Goal: Information Seeking & Learning: Learn about a topic

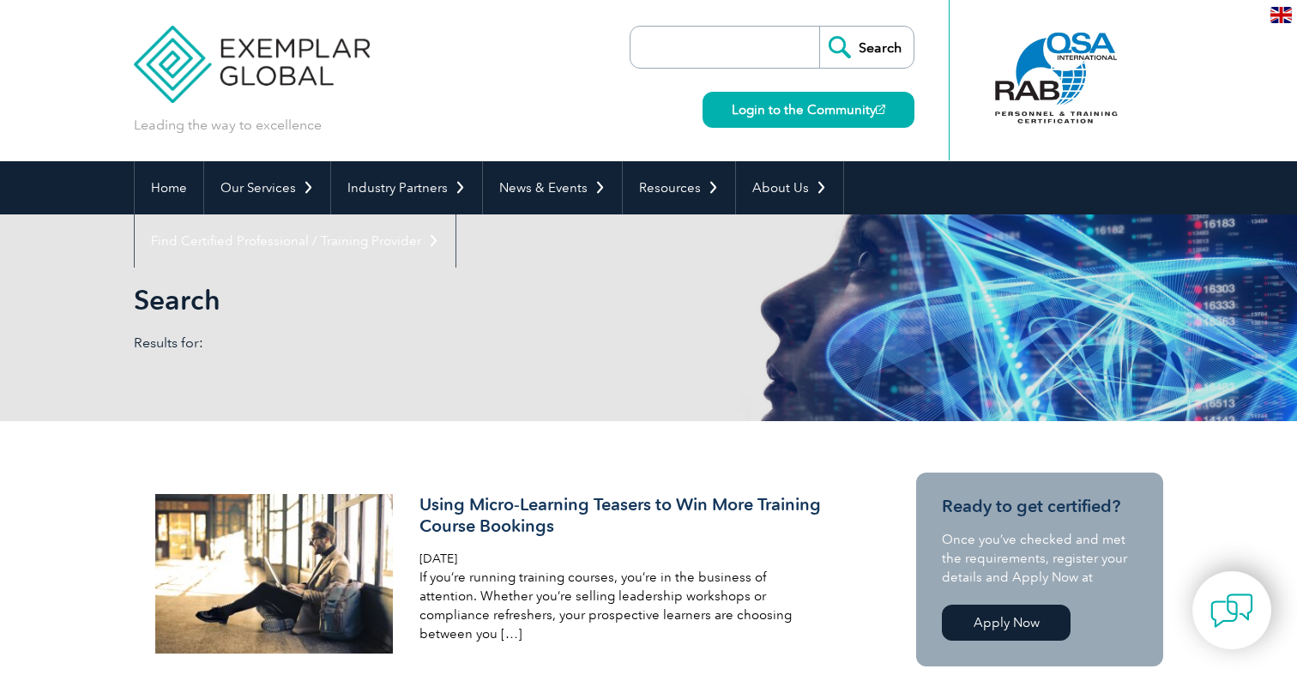
click at [685, 43] on input "search" at bounding box center [729, 47] width 180 height 41
type input "sustainability"
click at [819, 27] on input "Search" at bounding box center [866, 47] width 94 height 41
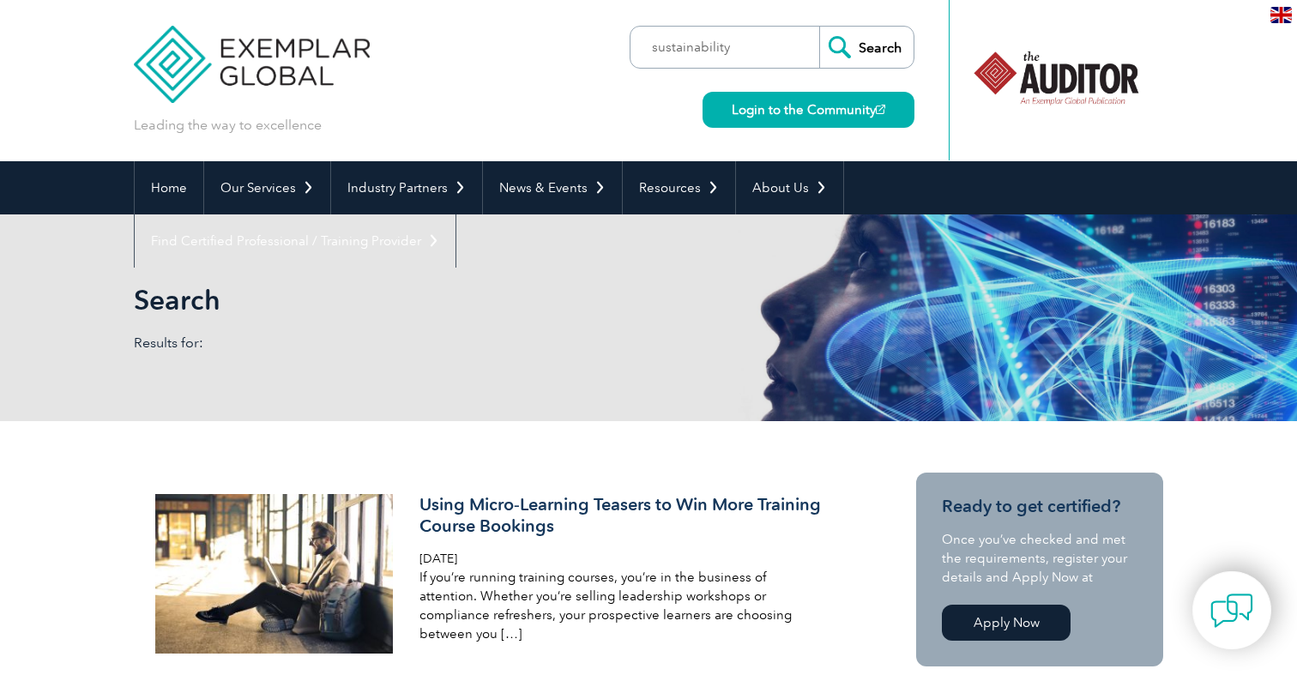
click at [860, 53] on input "Search" at bounding box center [866, 47] width 94 height 41
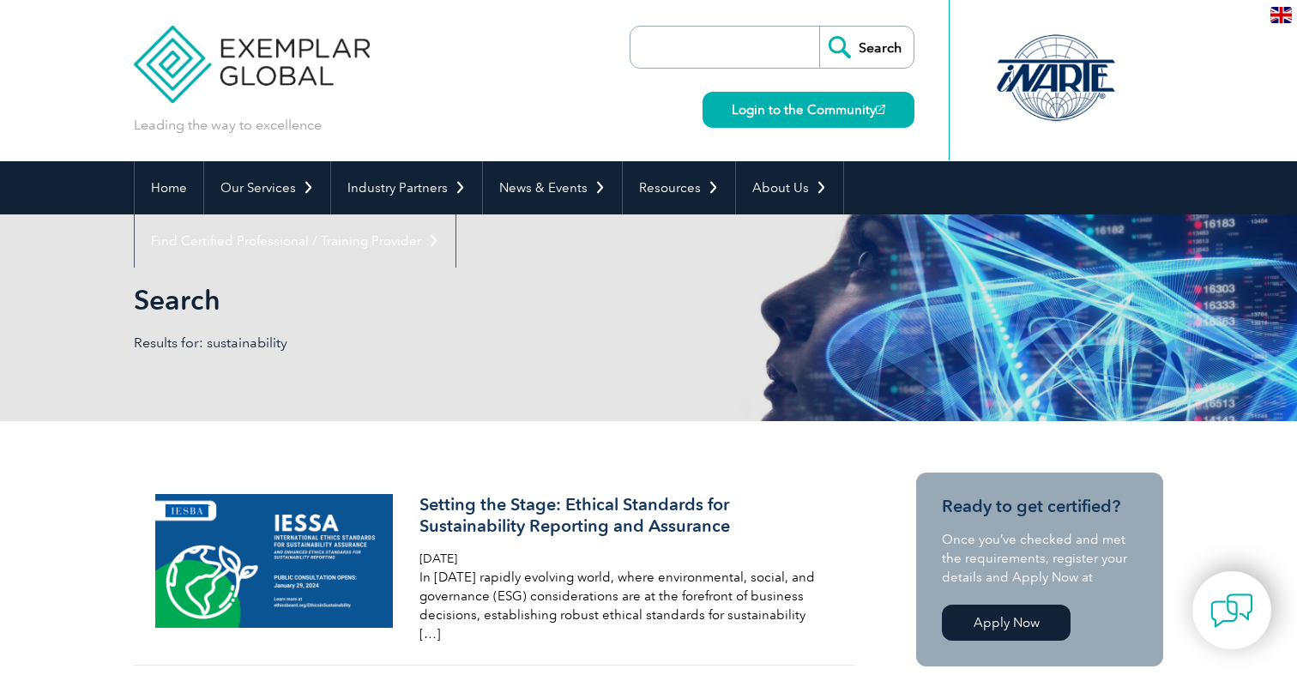
click at [737, 36] on input "search" at bounding box center [729, 47] width 180 height 41
type input "lead auditor"
click at [819, 27] on input "Search" at bounding box center [866, 47] width 94 height 41
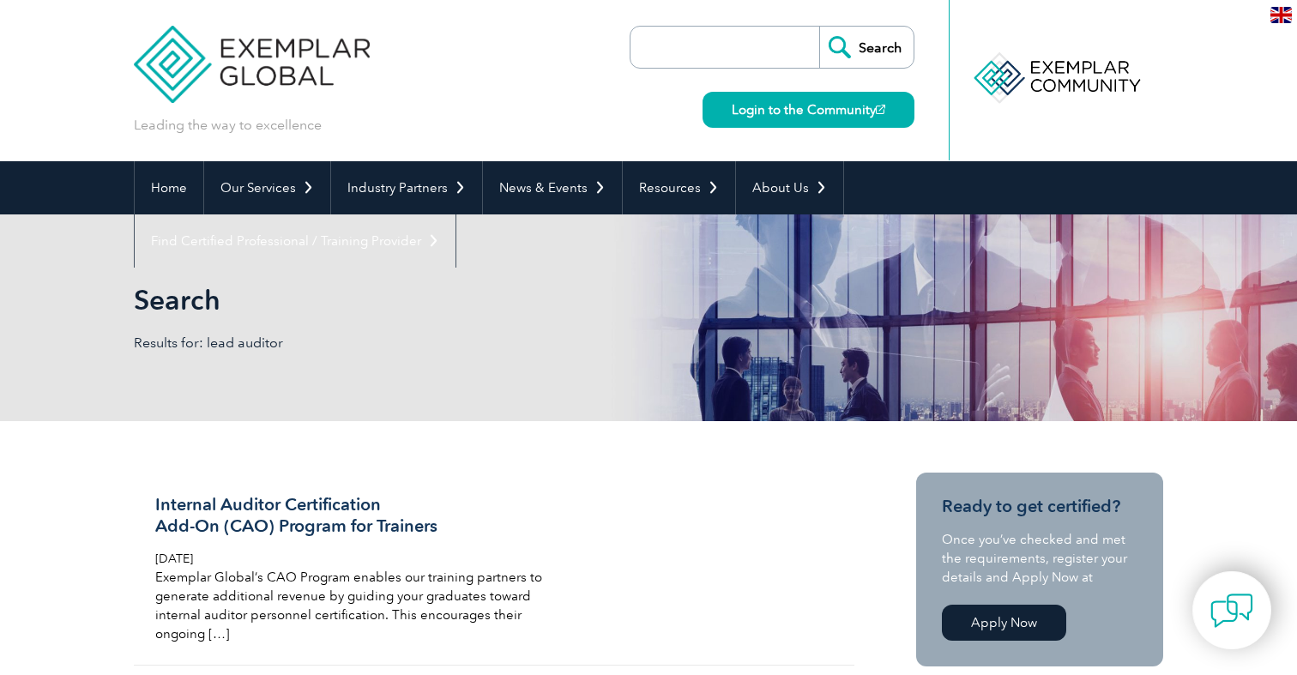
click at [1279, 13] on img at bounding box center [1280, 15] width 21 height 16
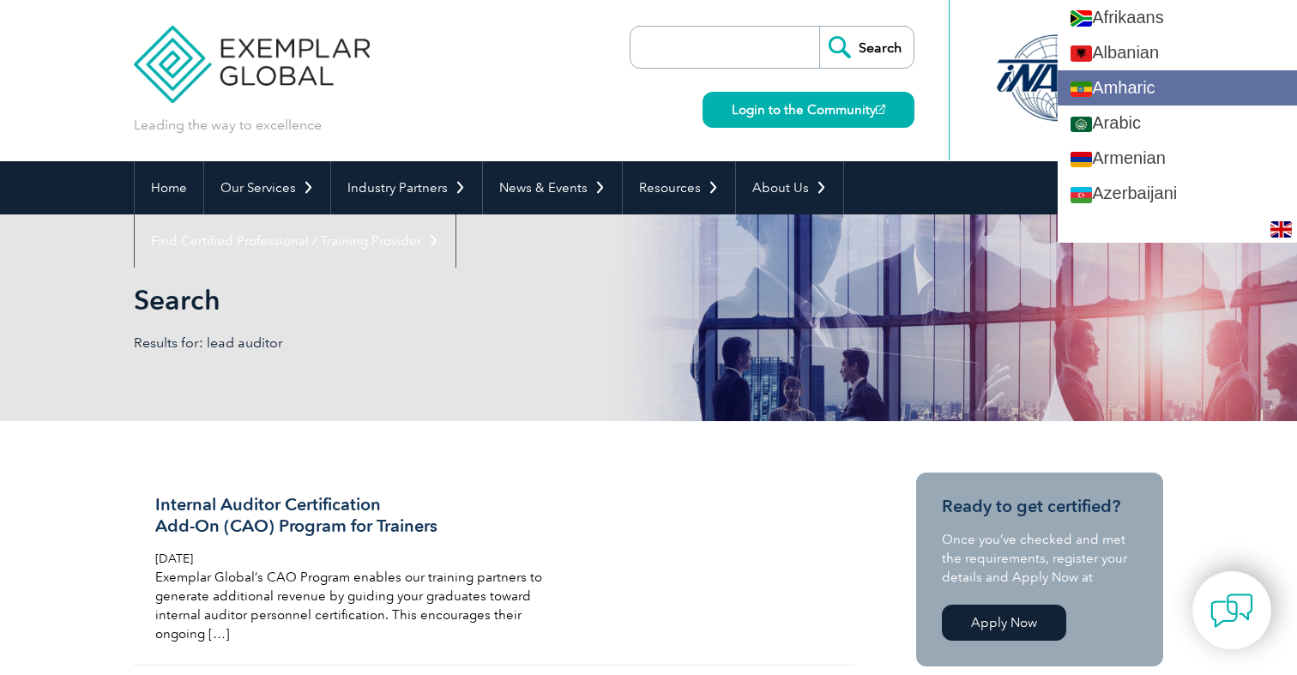
click at [1197, 94] on link "Amharic" at bounding box center [1177, 87] width 239 height 35
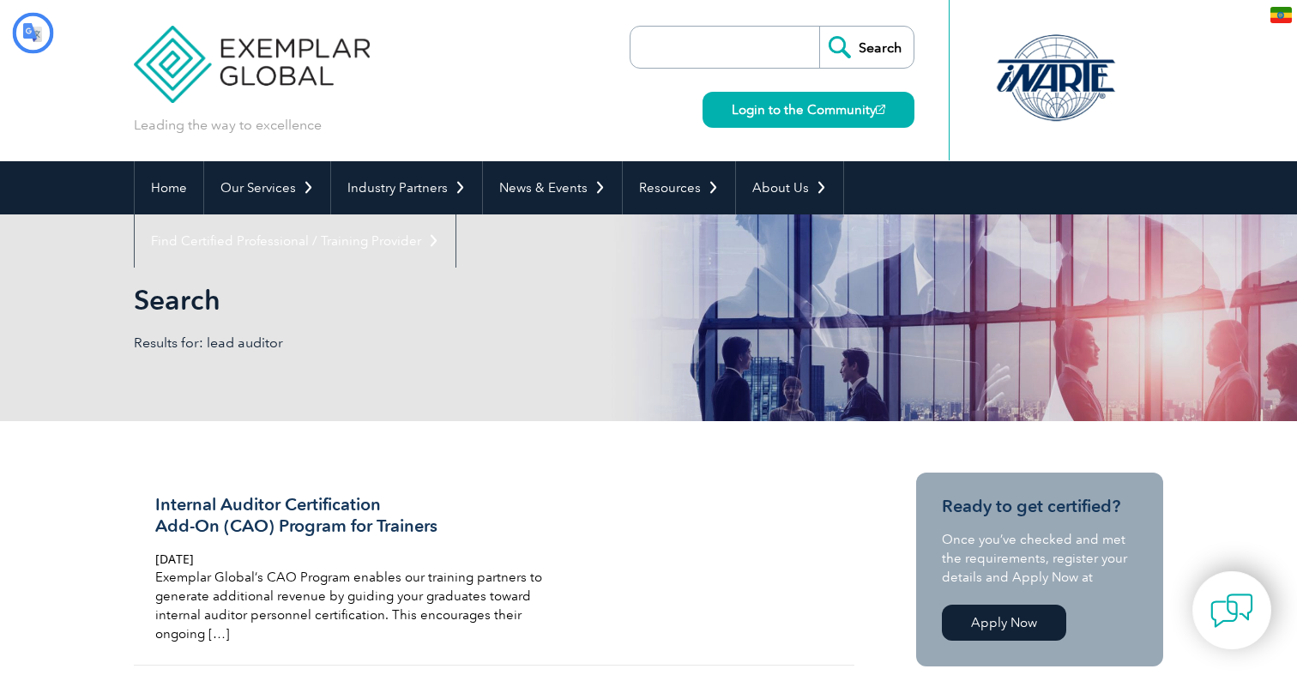
type input "ፈልግ"
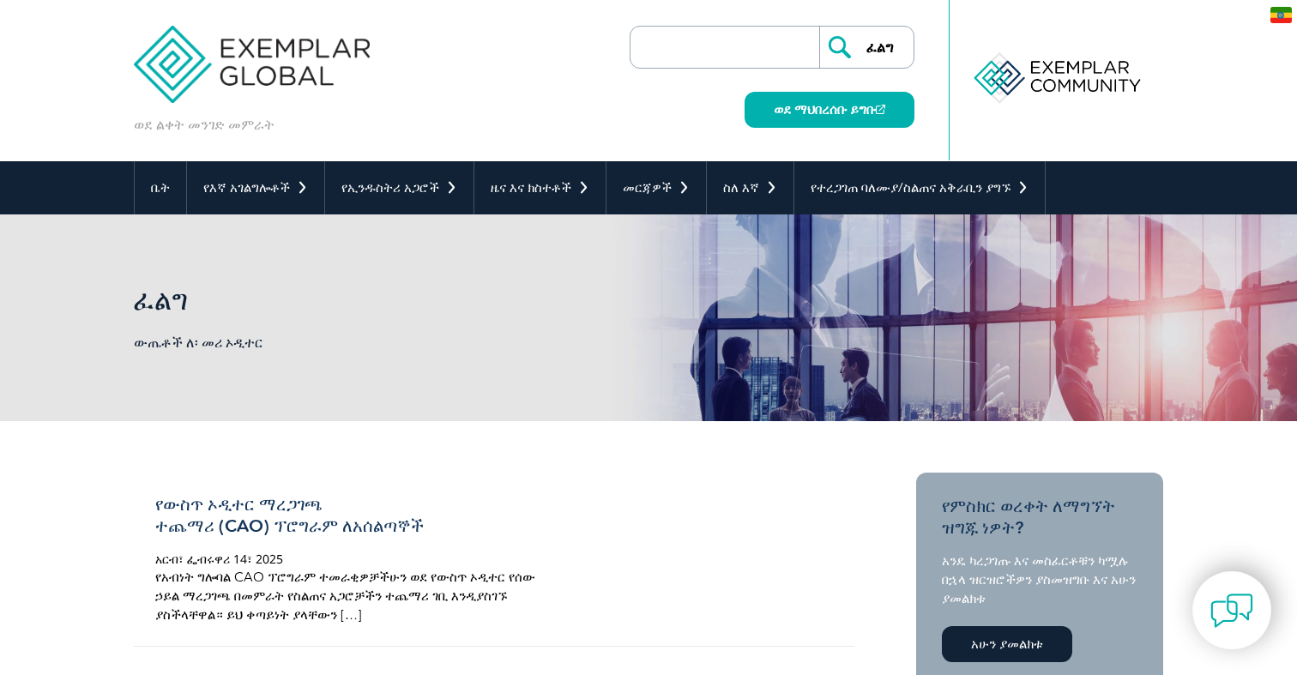
click at [1278, 16] on img at bounding box center [1280, 15] width 21 height 16
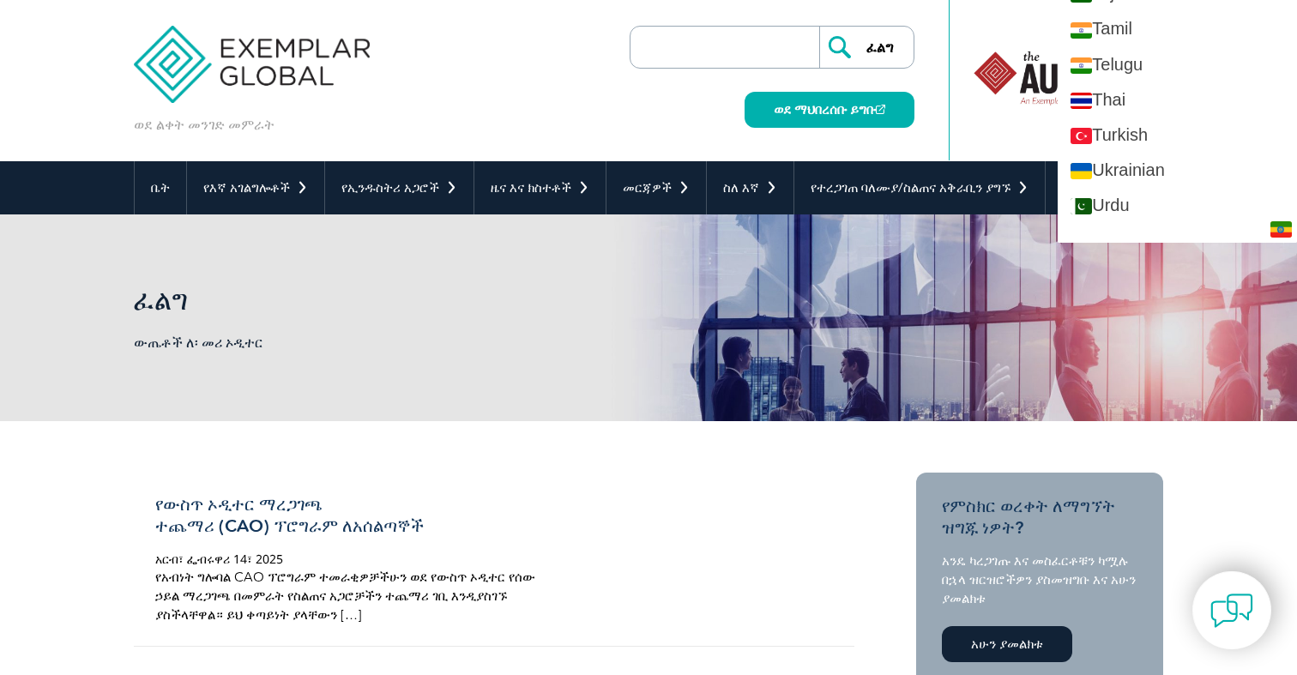
scroll to position [3162, 0]
click at [1218, 135] on link "Turkish" at bounding box center [1177, 134] width 239 height 35
type input "Search"
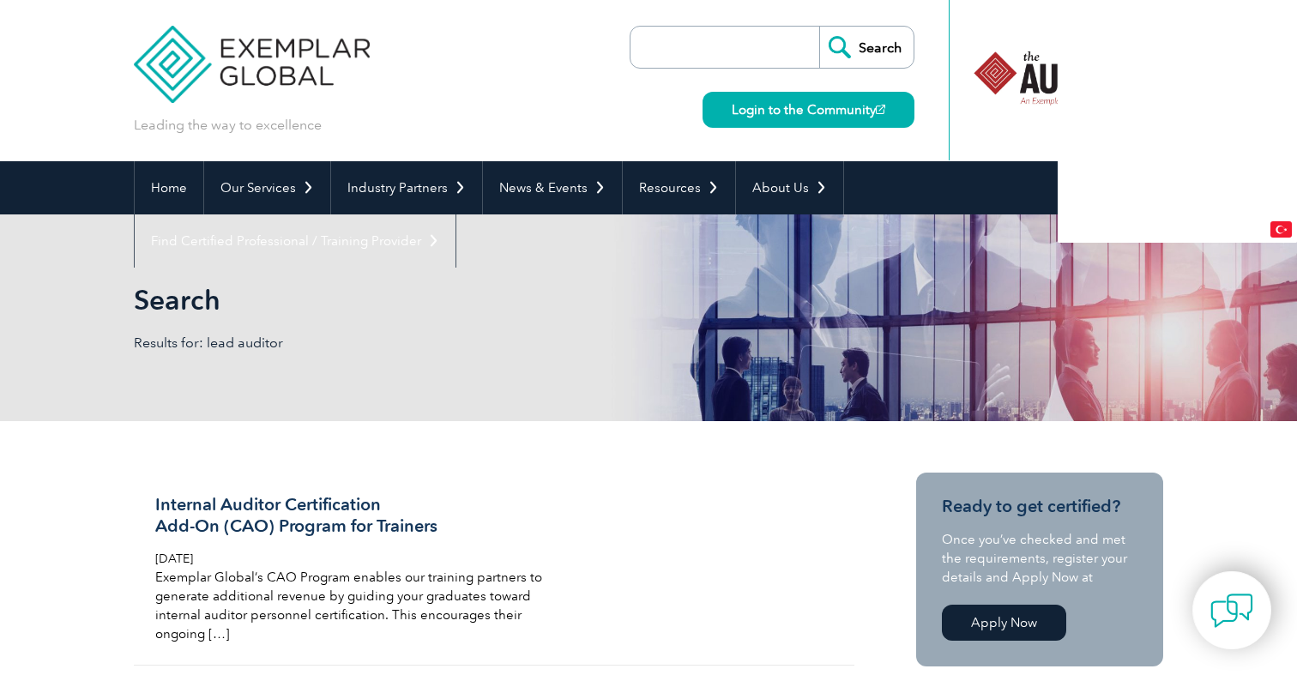
type input "Aramak"
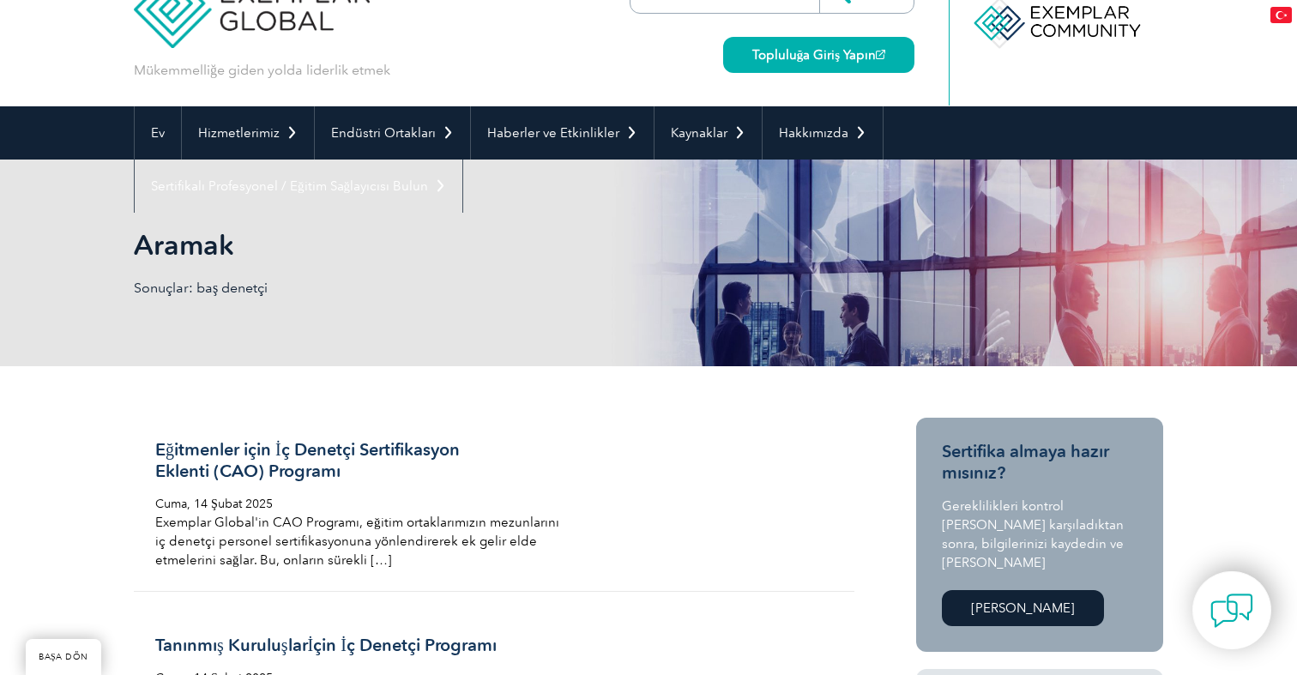
scroll to position [0, 0]
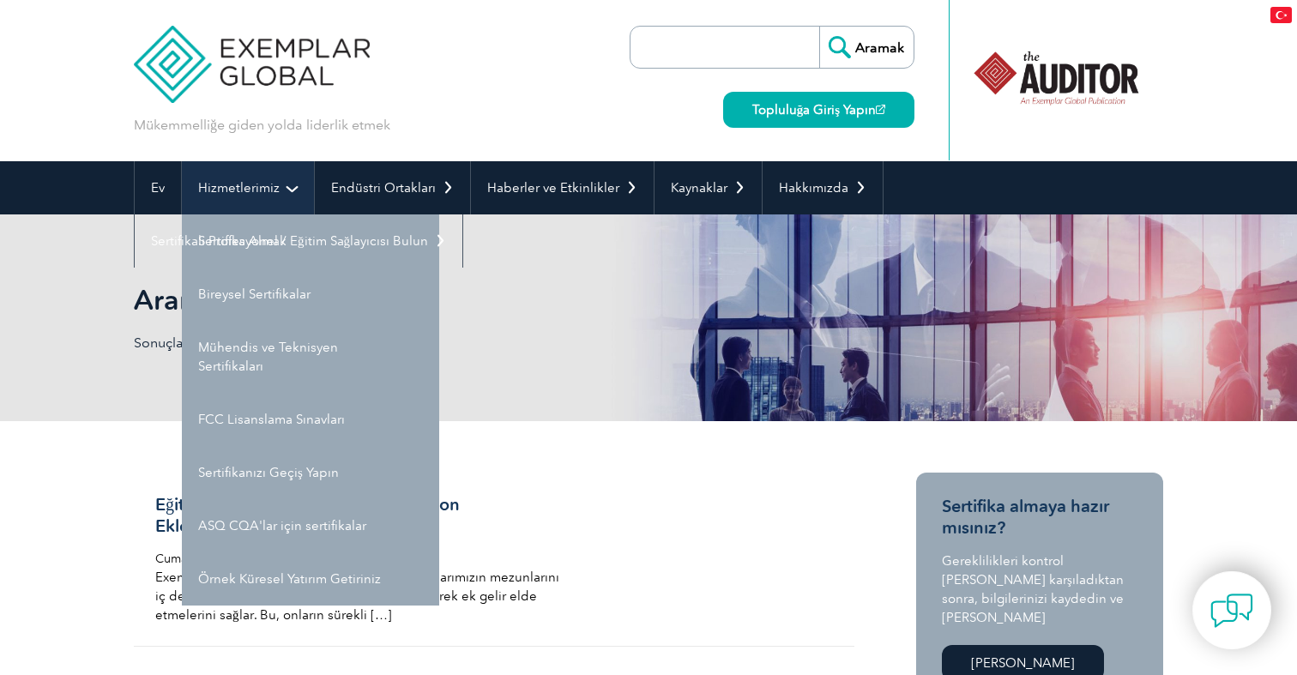
click at [284, 179] on link "Hizmetlerimiz" at bounding box center [248, 187] width 132 height 53
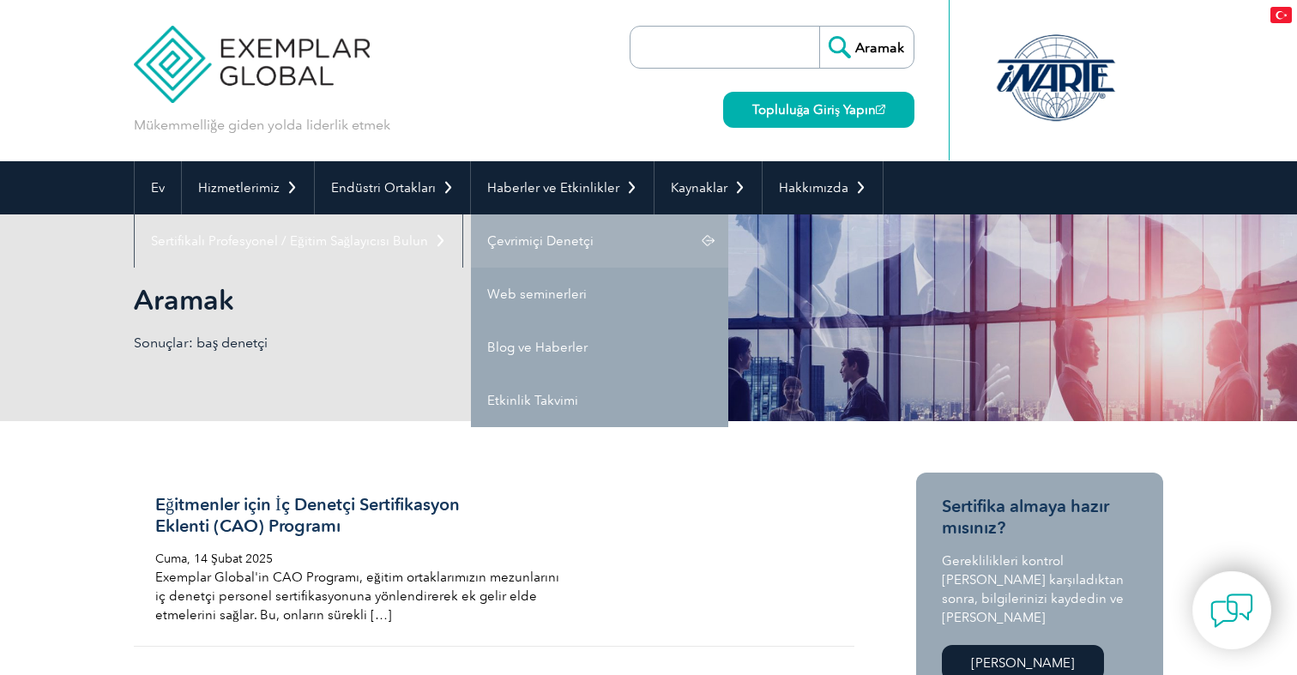
click at [700, 240] on link "Çevrimiçi Denetçi" at bounding box center [599, 240] width 257 height 53
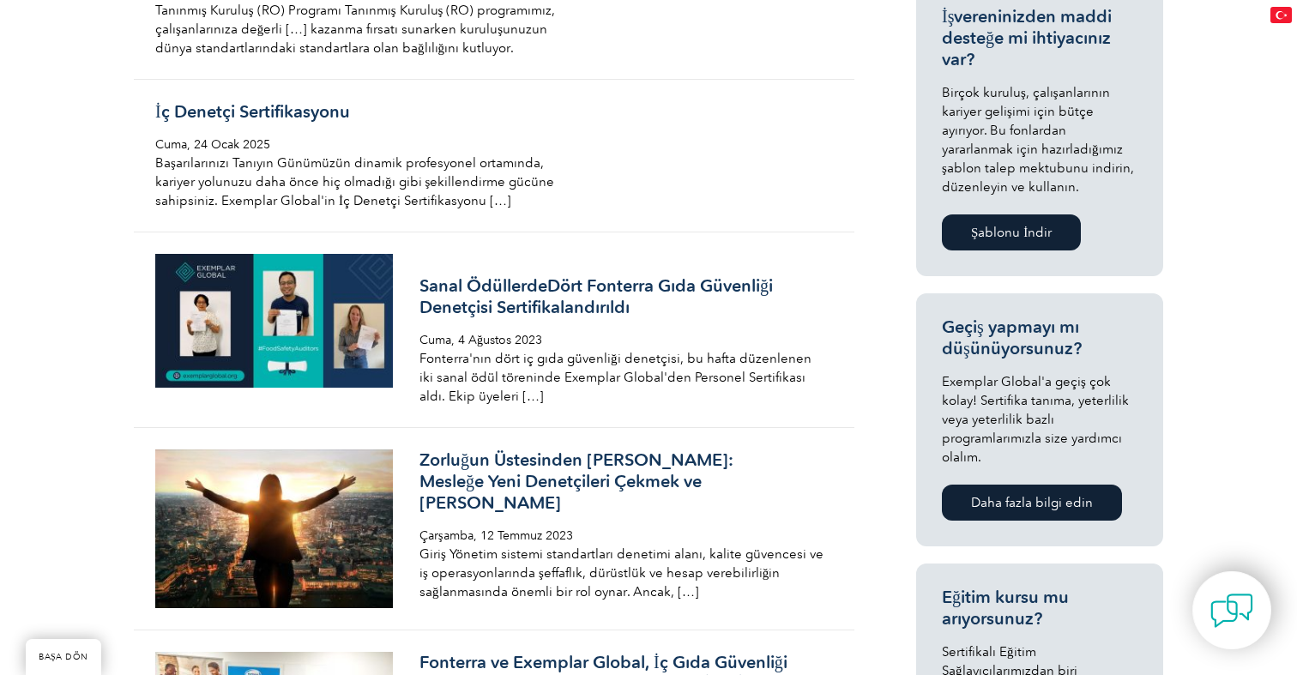
scroll to position [746, 0]
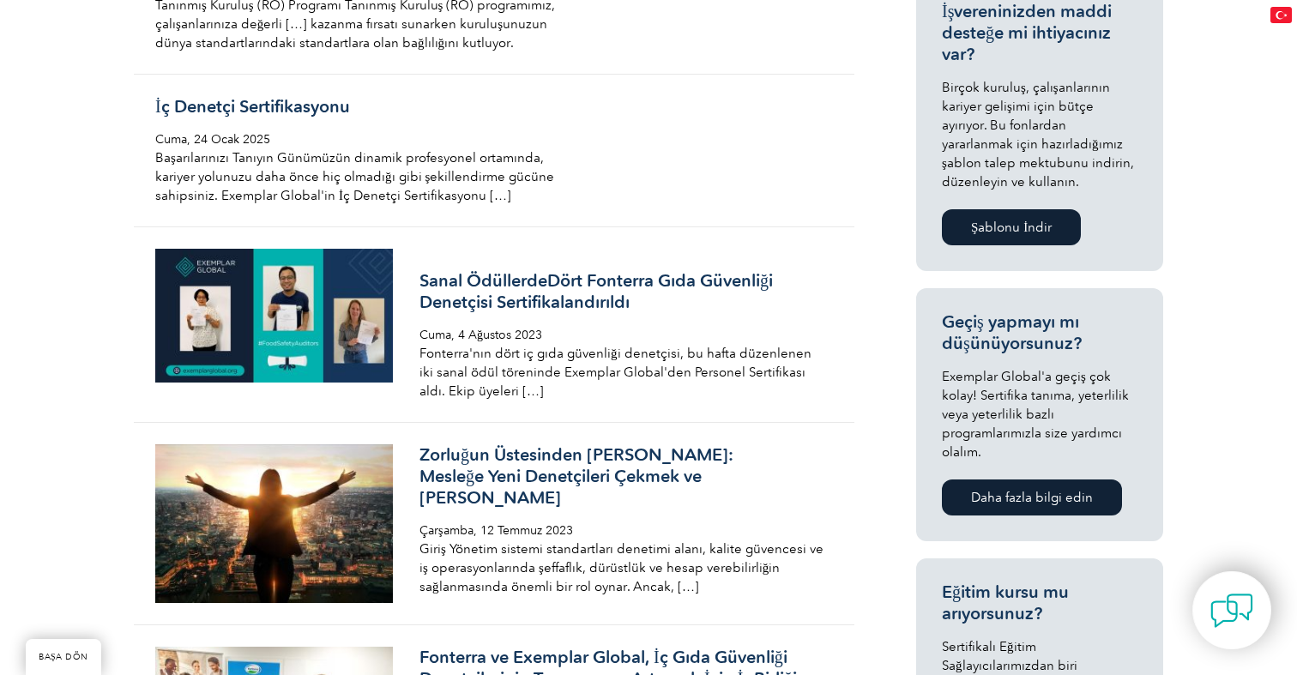
click at [1113, 383] on font "Exemplar Global'a geçiş çok kolay! Sertifika tanıma, yeterlilik veya yeterlilik…" at bounding box center [1035, 414] width 187 height 91
click at [1014, 490] on font "Daha fazla bilgi edin" at bounding box center [1032, 497] width 122 height 15
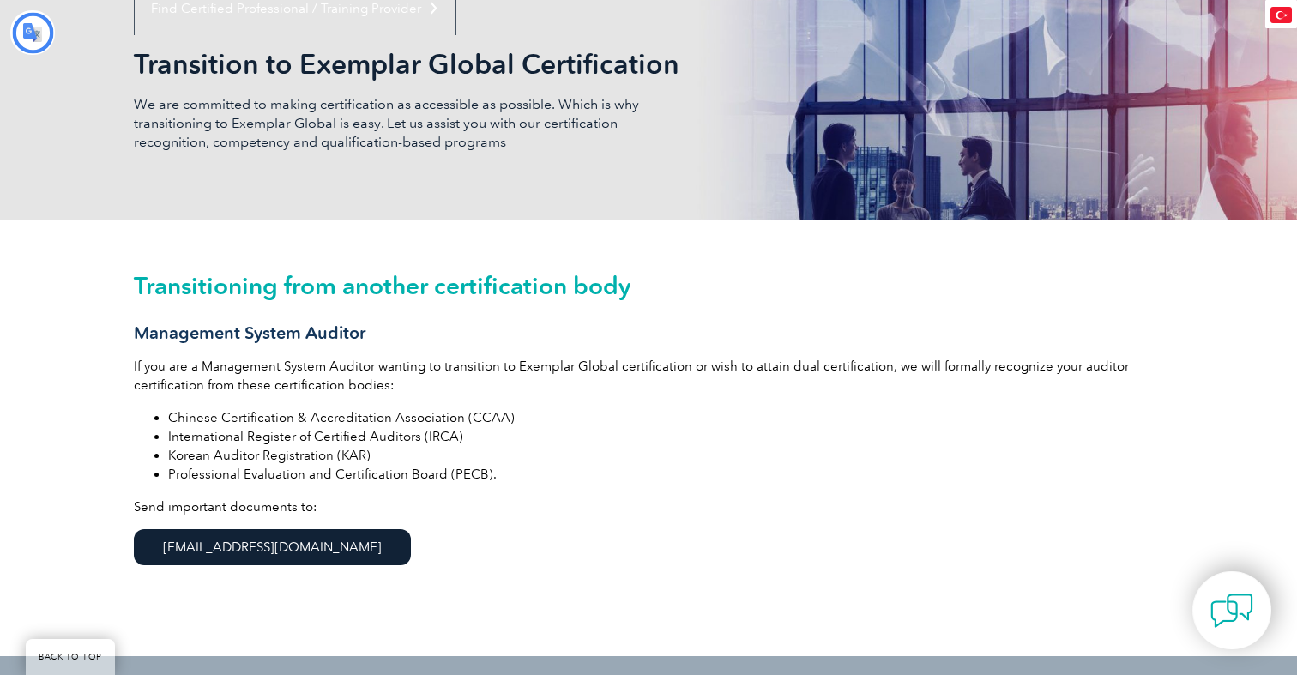
type input "Aramak"
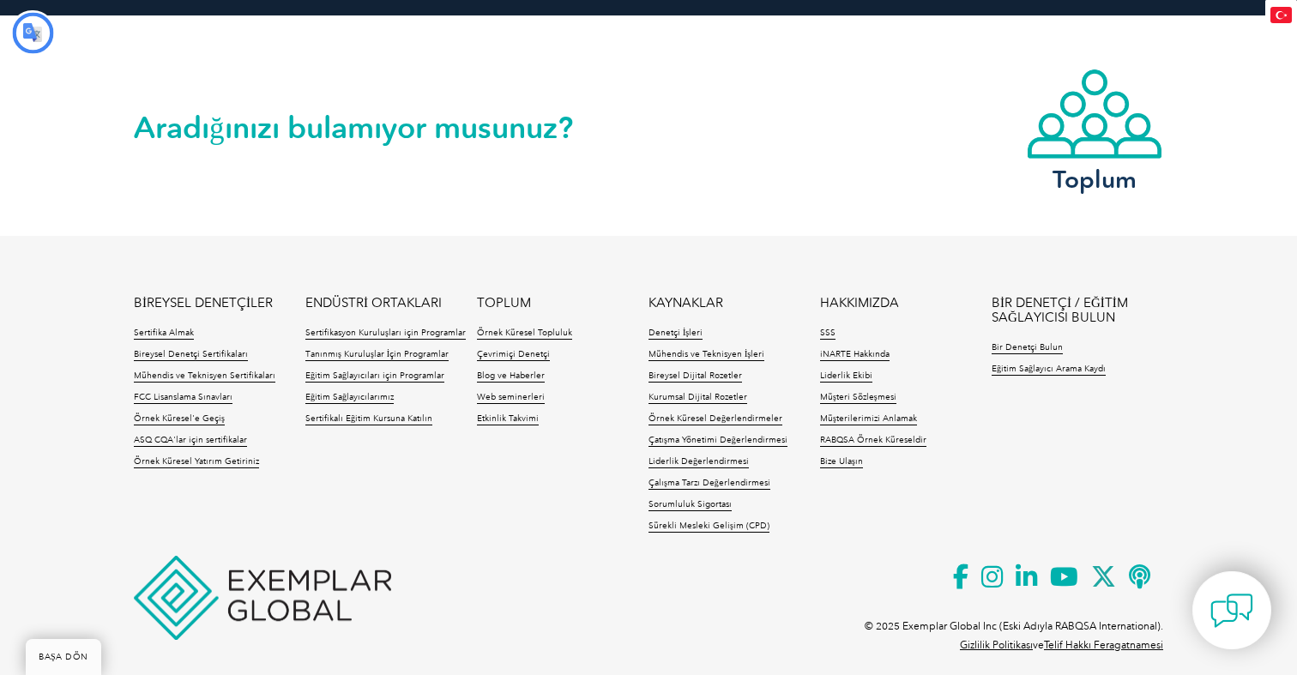
scroll to position [1939, 0]
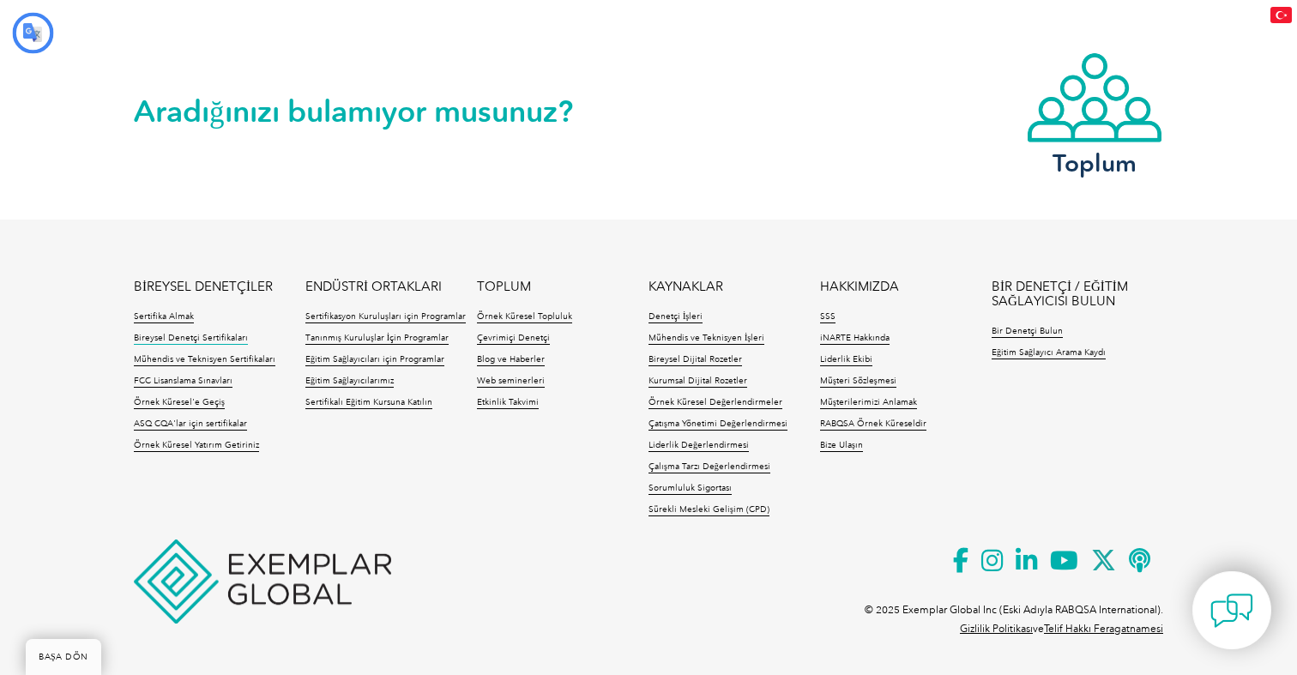
click at [204, 335] on font "Bireysel Denetçi Sertifikaları" at bounding box center [191, 338] width 114 height 10
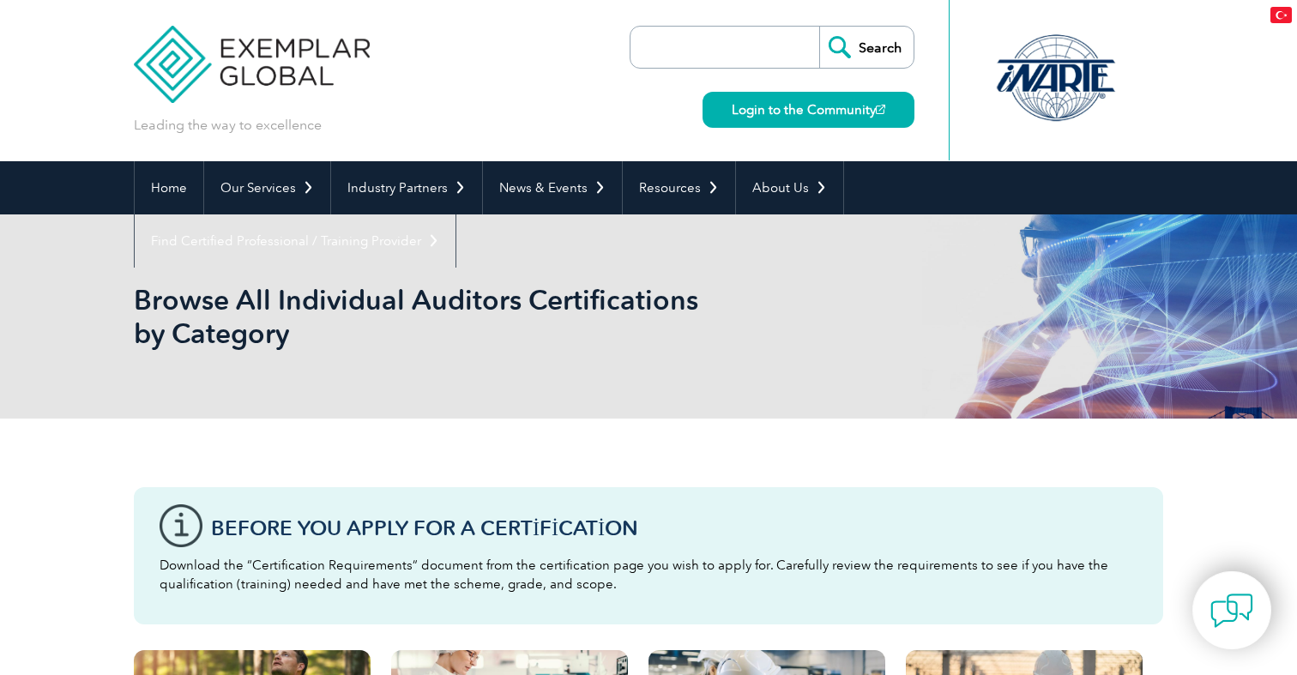
type input "Aramak"
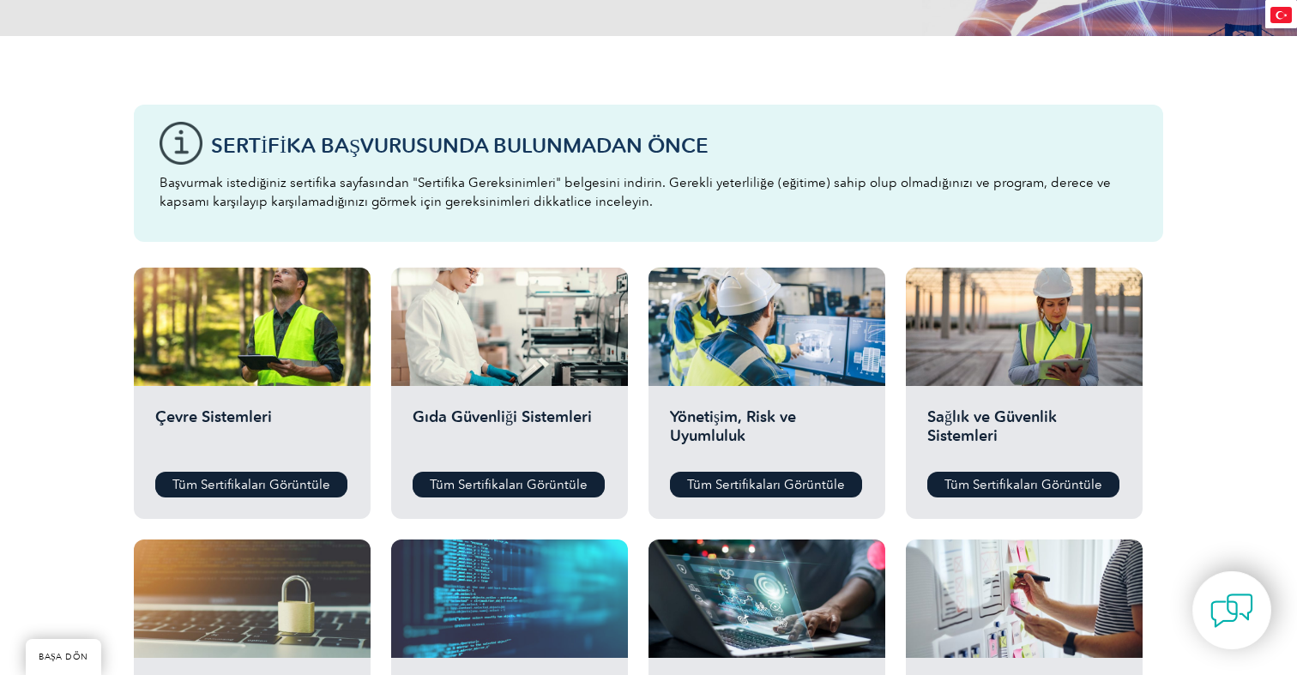
scroll to position [400, 0]
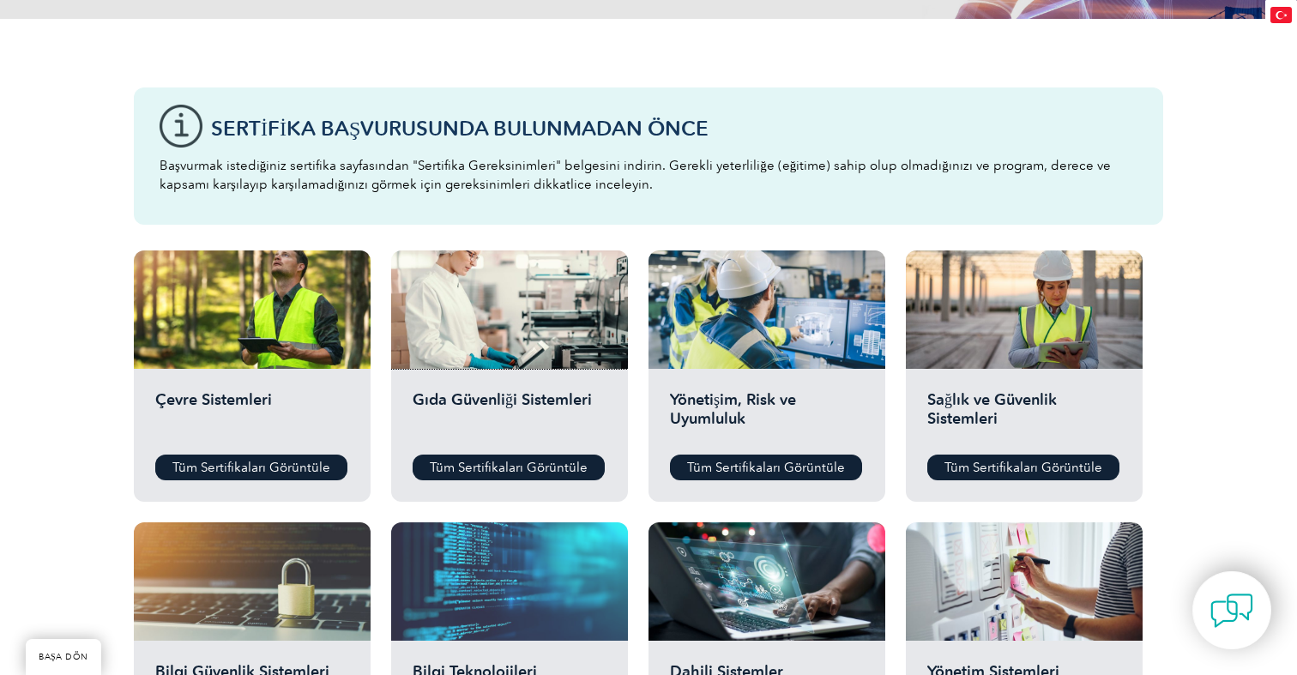
click at [550, 334] on div at bounding box center [509, 309] width 237 height 118
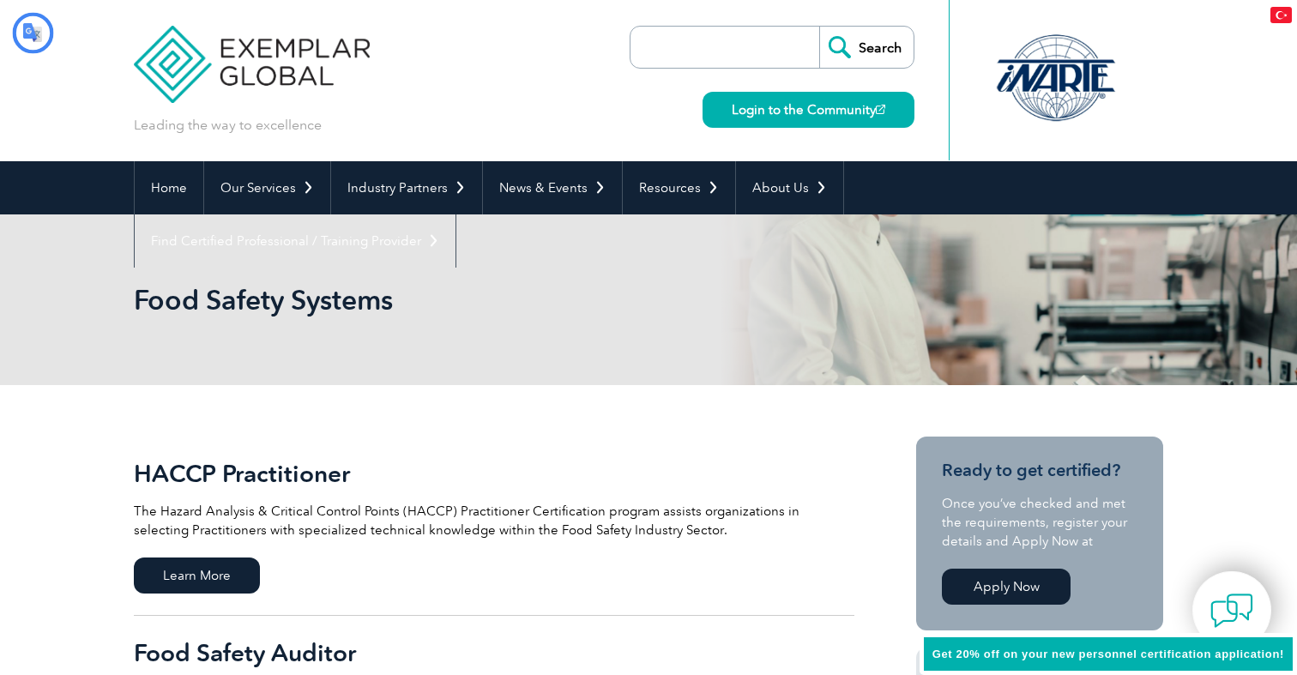
type input "Aramak"
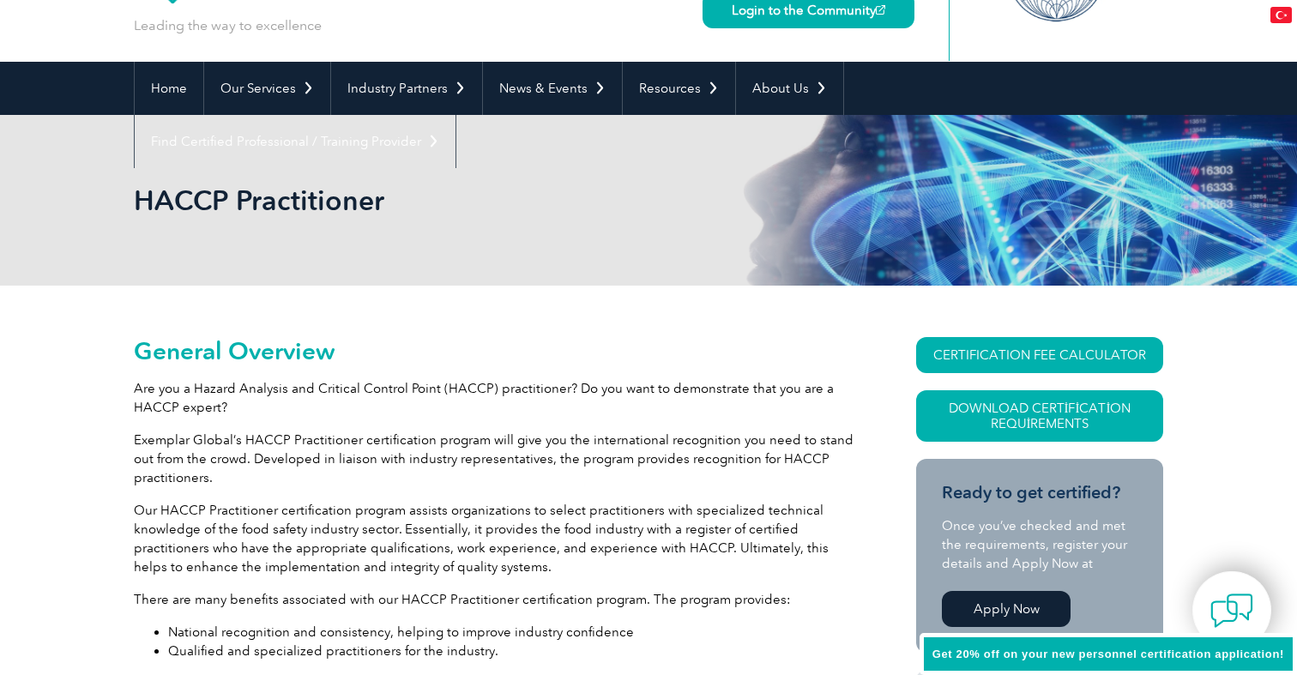
type input "Aramak"
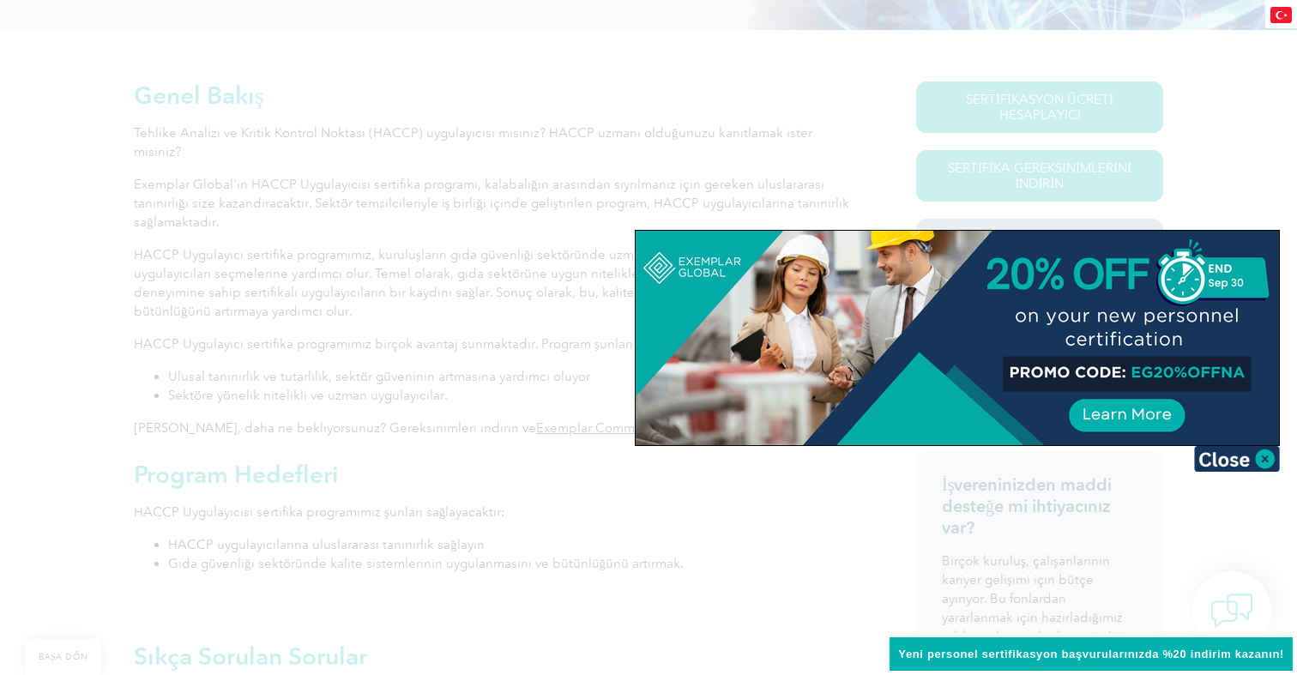
scroll to position [356, 0]
click at [1264, 457] on img at bounding box center [1237, 459] width 86 height 26
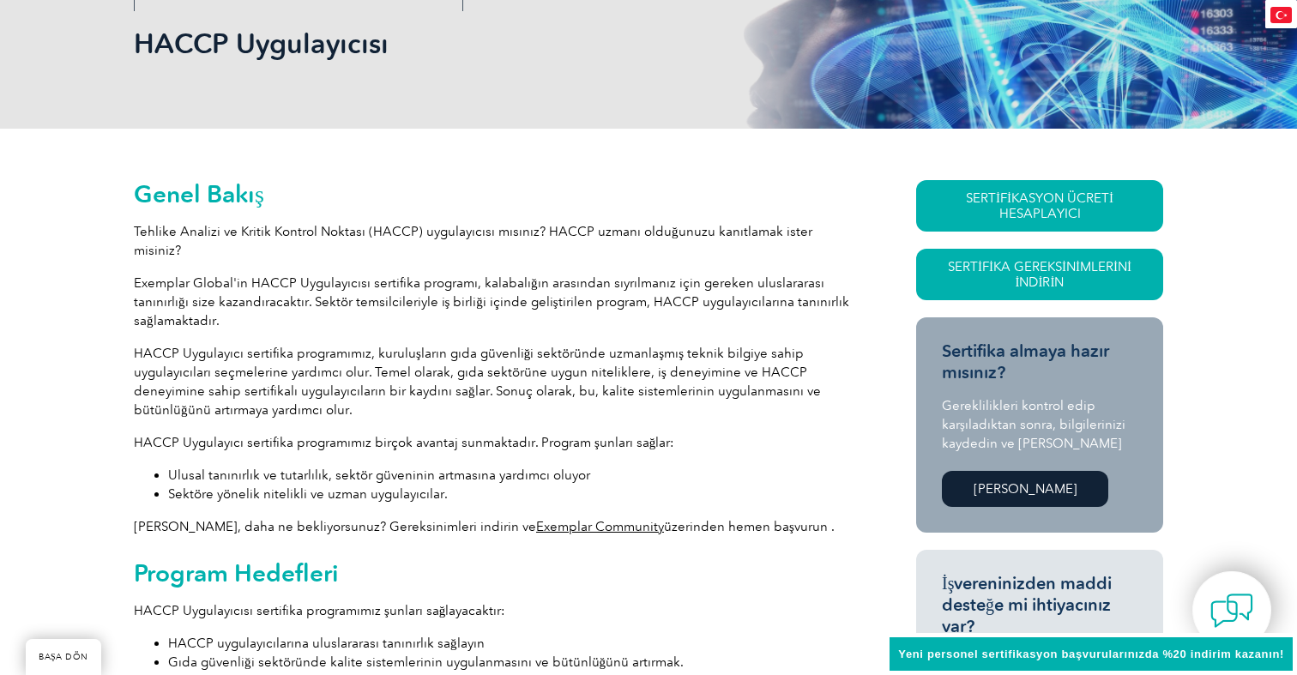
scroll to position [245, 0]
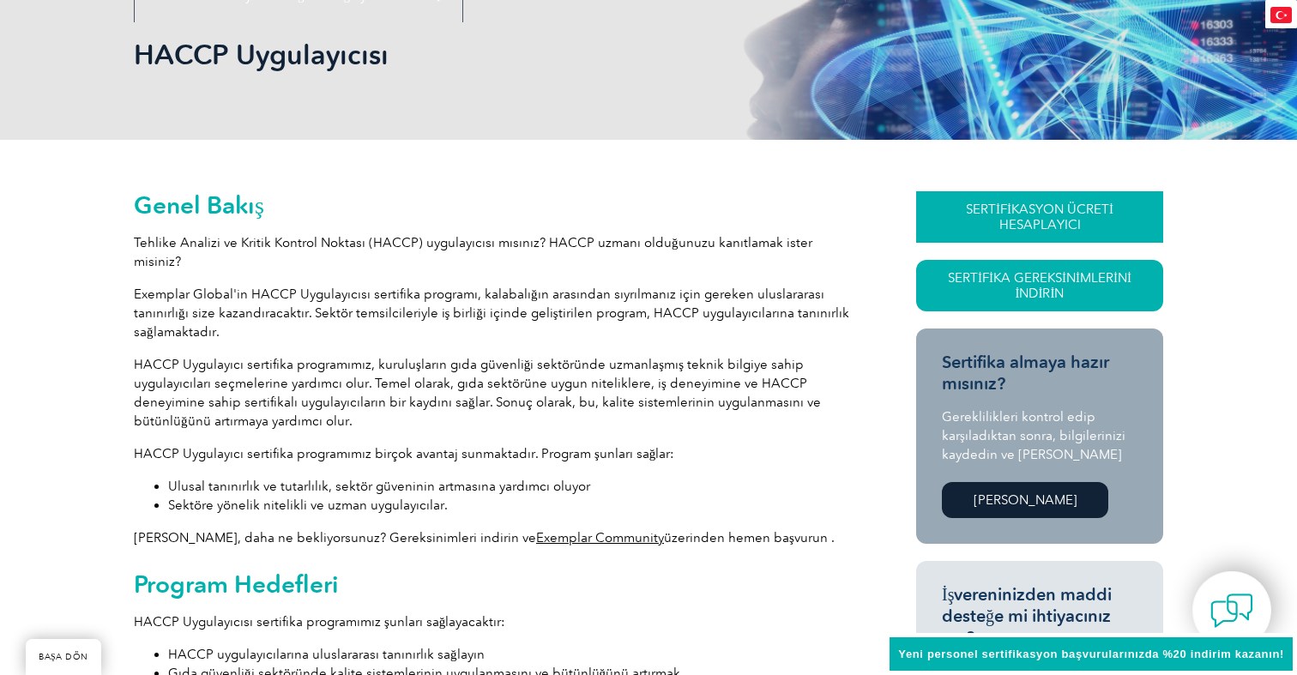
click at [977, 215] on font "SERTİFİKASYON ÜCRETİ HESAPLAYICI" at bounding box center [1040, 217] width 148 height 31
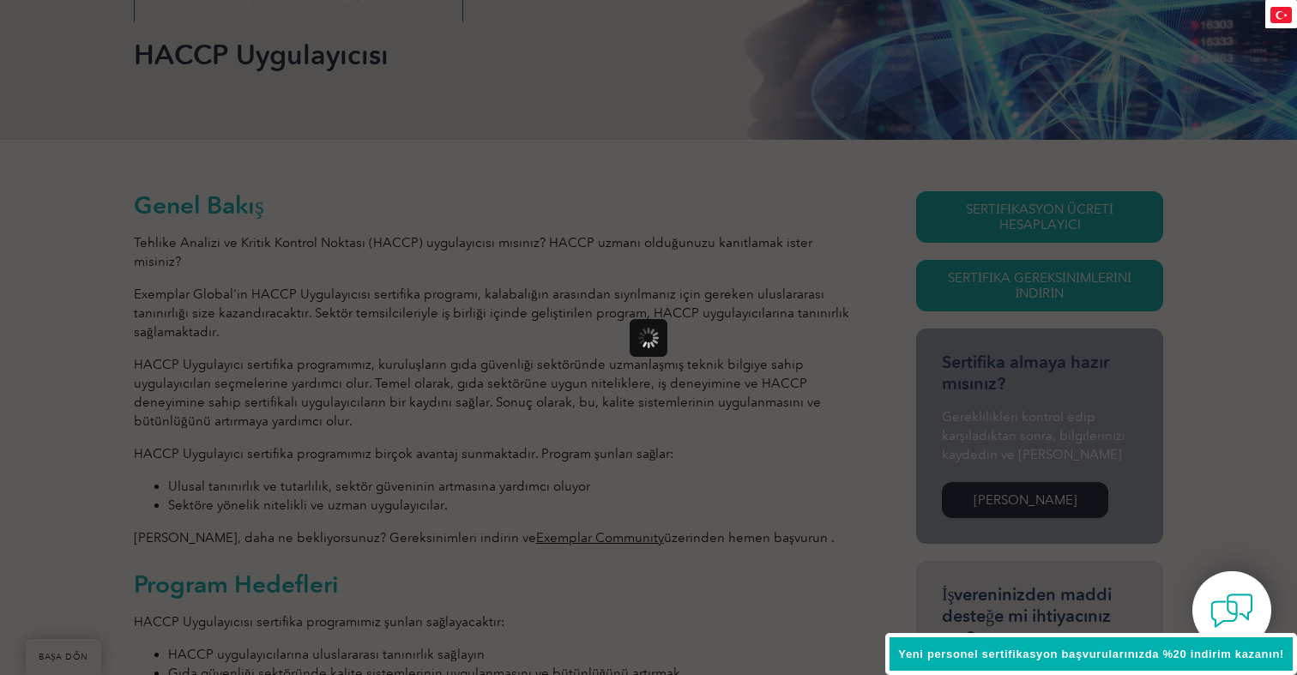
click at [1036, 204] on div at bounding box center [648, 337] width 1297 height 675
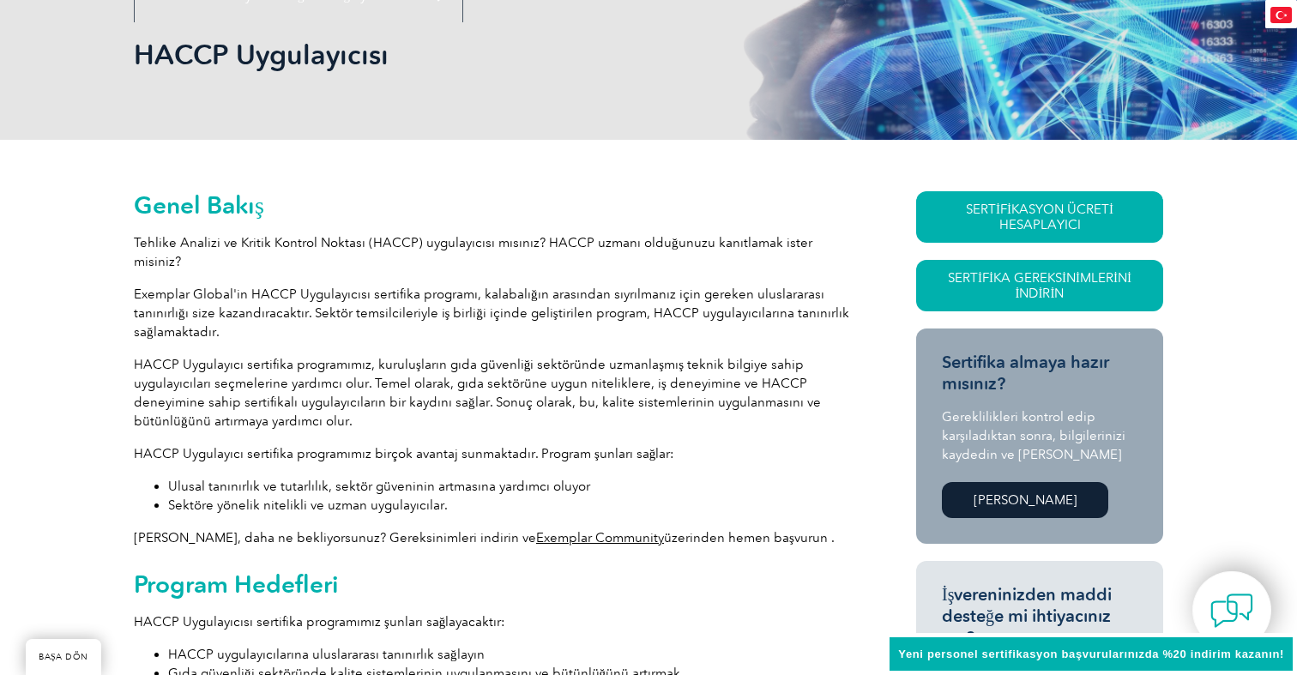
click at [1036, 204] on font "SERTİFİKASYON ÜCRETİ HESAPLAYICI" at bounding box center [1040, 217] width 148 height 31
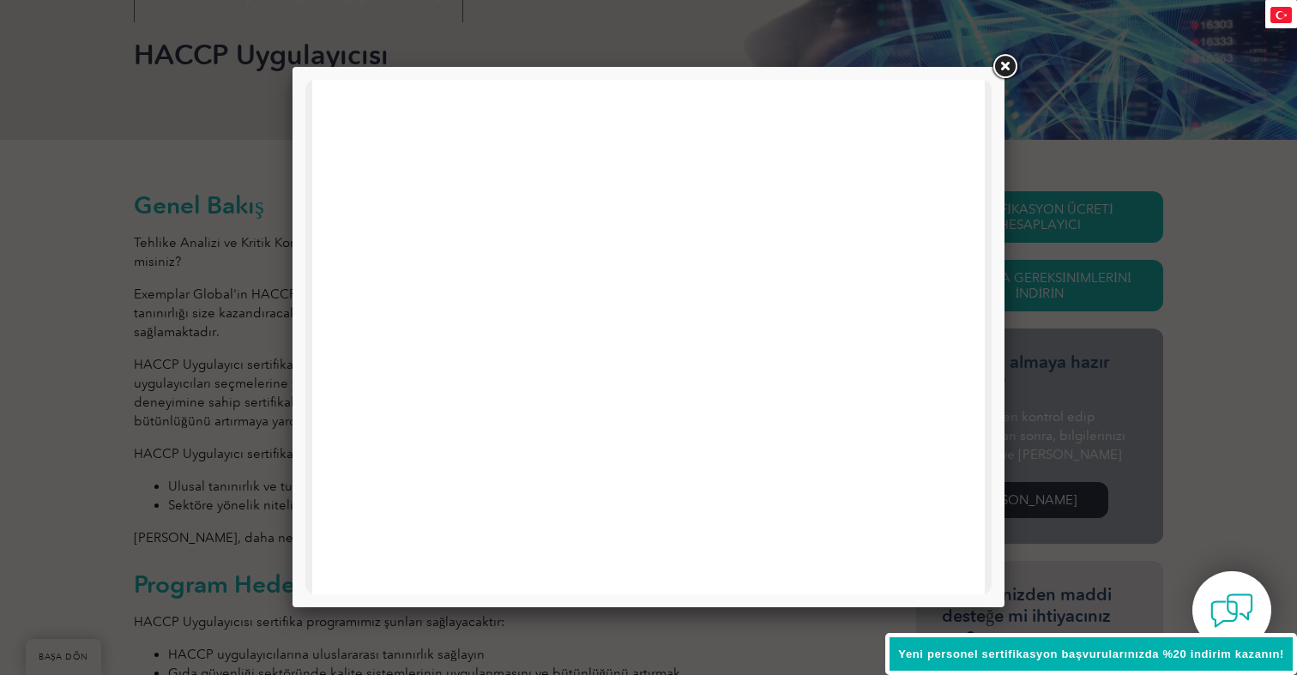
scroll to position [818, 0]
click at [1007, 65] on link at bounding box center [1004, 66] width 31 height 31
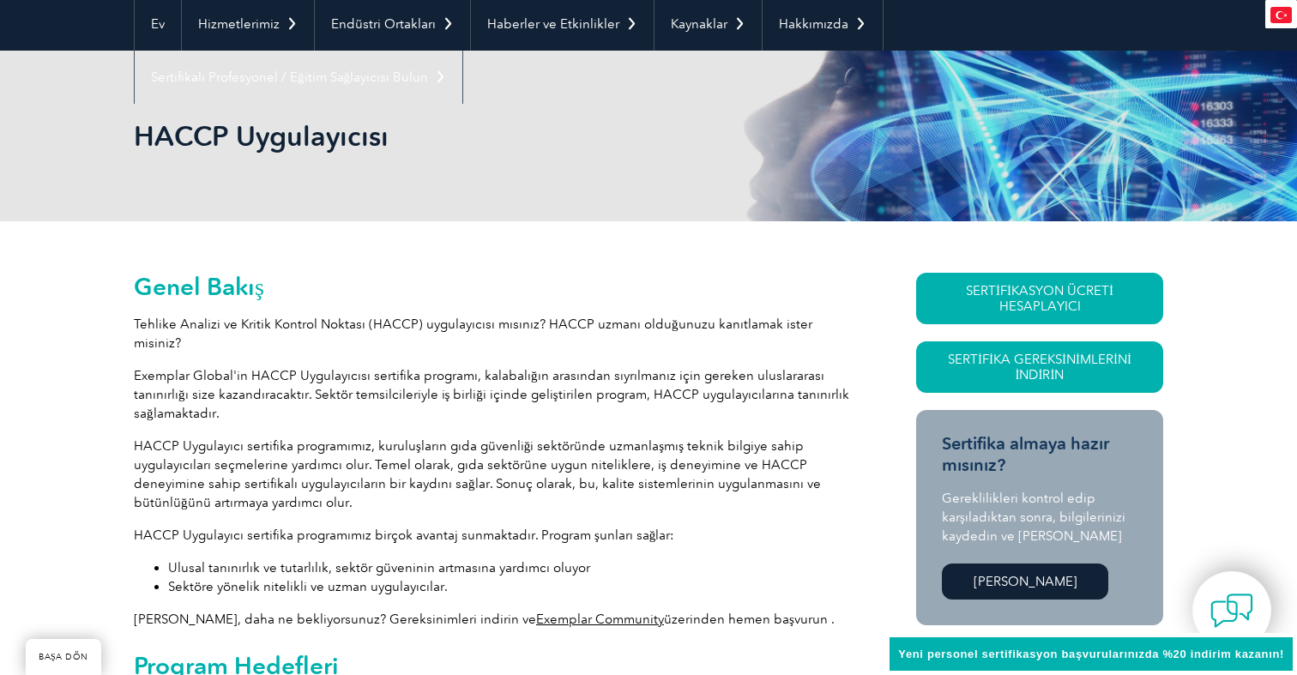
scroll to position [162, 0]
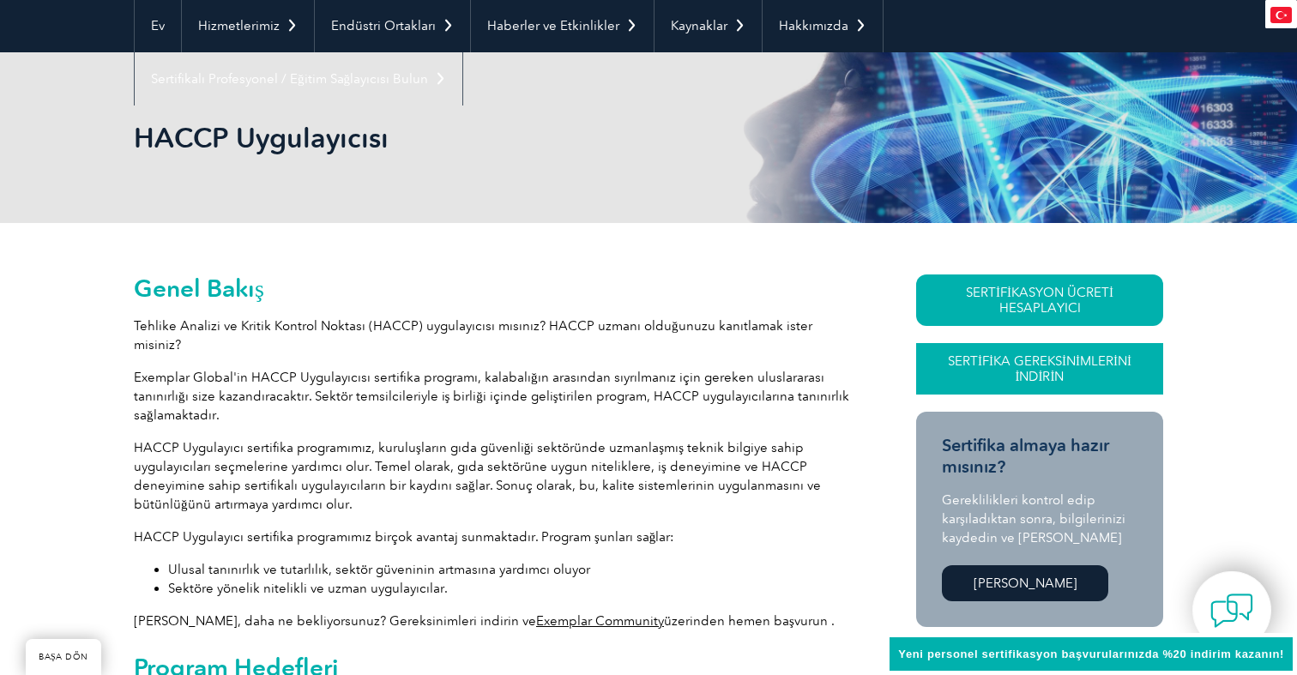
click at [1069, 371] on link "Sertifika Gereksinimlerini İndirin" at bounding box center [1039, 368] width 247 height 51
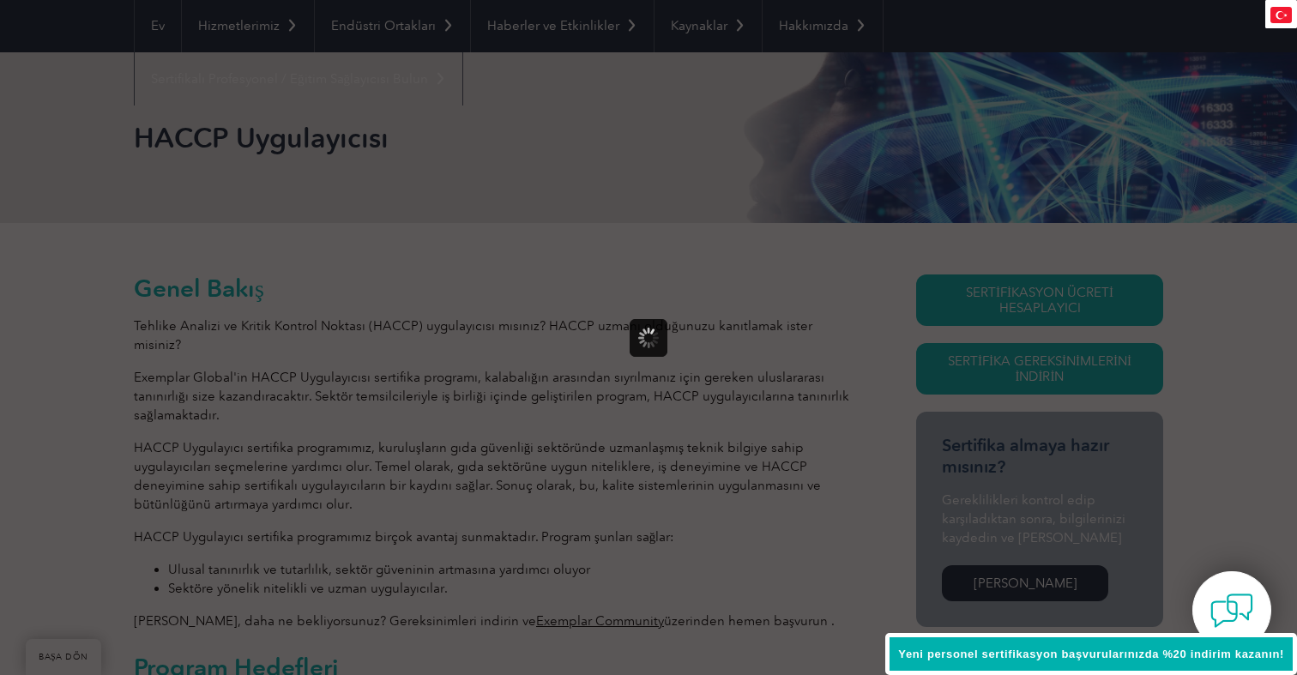
scroll to position [0, 0]
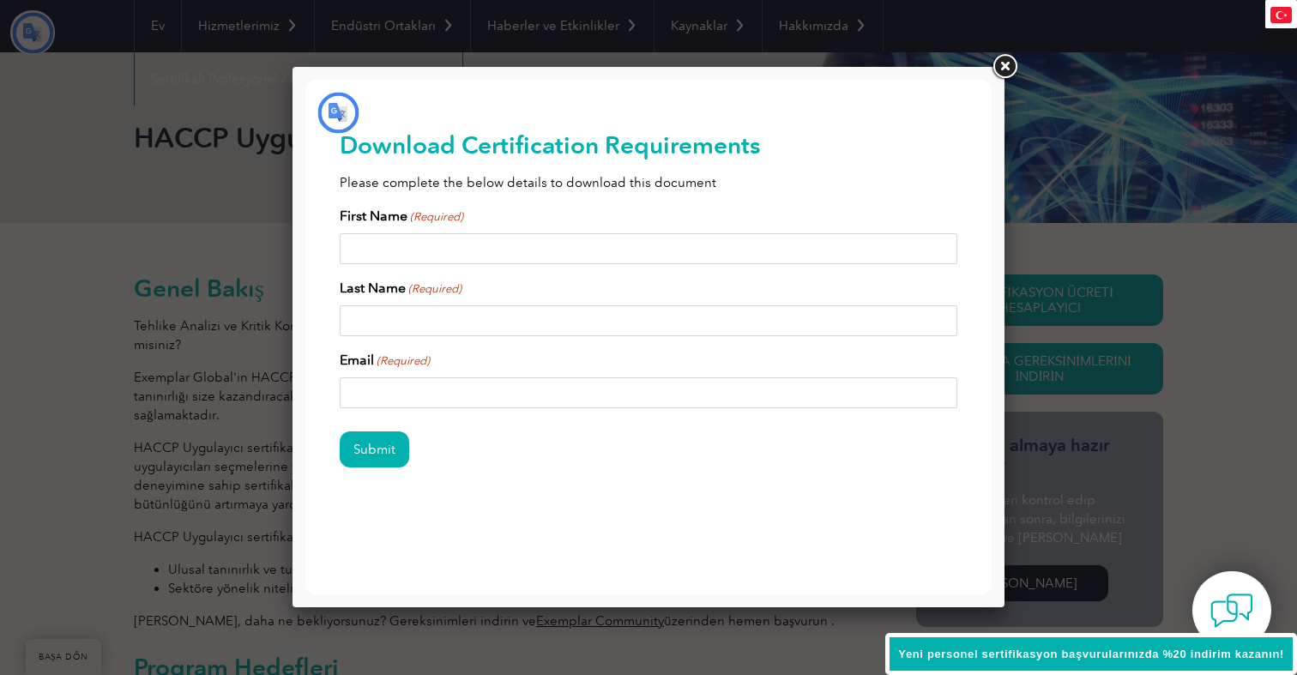
type input "Göndermek"
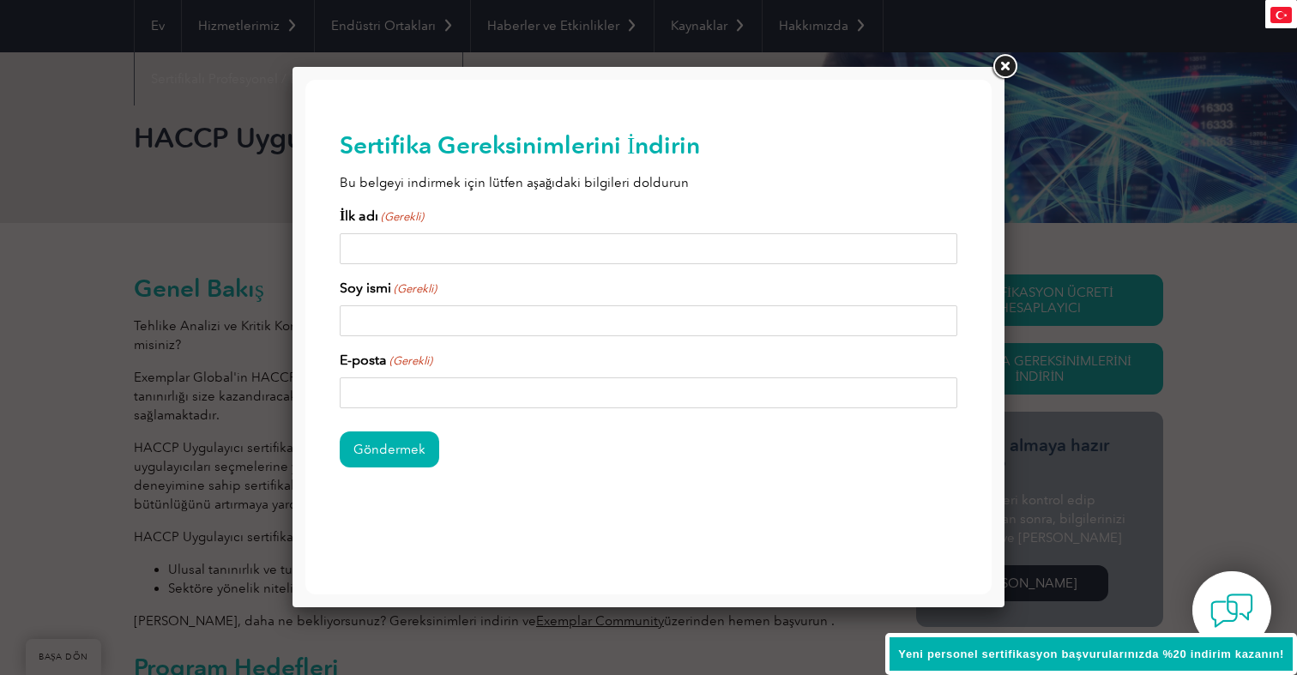
click at [722, 255] on input "İlk adı (Gerekli)" at bounding box center [649, 248] width 618 height 31
type input "esra"
click at [679, 326] on input "Soy ismi (Gerekli)" at bounding box center [649, 320] width 618 height 31
type input "koseli"
click at [612, 406] on input "E-posta (Gerekli)" at bounding box center [649, 392] width 618 height 31
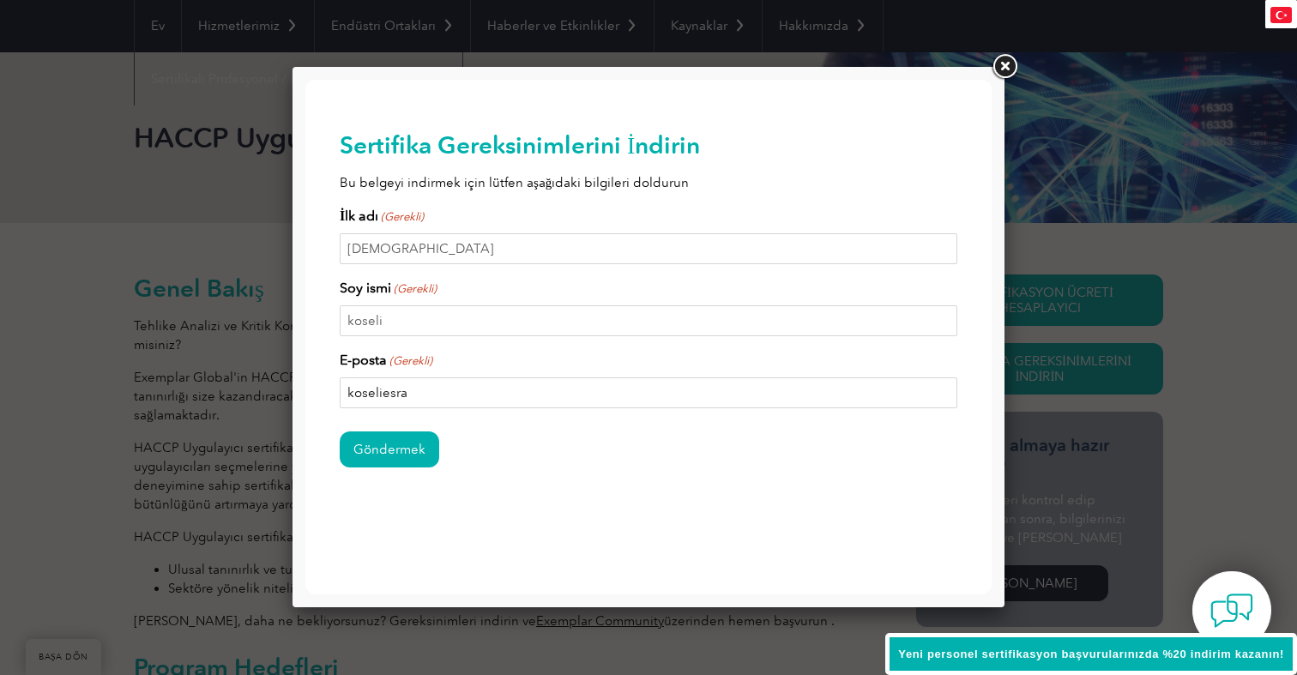
click at [469, 378] on input "koseliesra" at bounding box center [649, 392] width 618 height 31
click at [444, 394] on input "koseliesra" at bounding box center [649, 392] width 618 height 31
type input "koseliesr"
